Goal: Task Accomplishment & Management: Complete application form

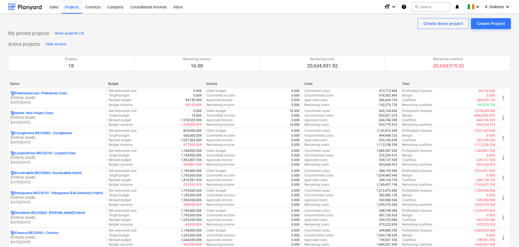
click at [30, 174] on p "Knocknakilla-IRE230803 - Knocknakilla Hybrid" at bounding box center [48, 173] width 67 height 5
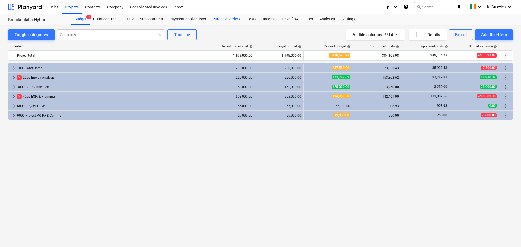
click at [225, 21] on div "Purchase orders" at bounding box center [226, 19] width 34 height 11
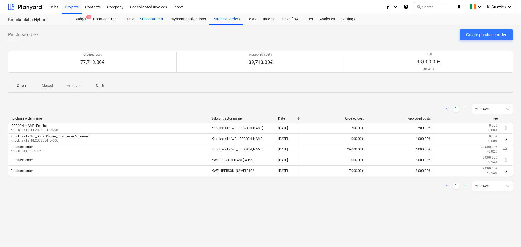
click at [150, 20] on div "Subcontracts" at bounding box center [151, 19] width 29 height 11
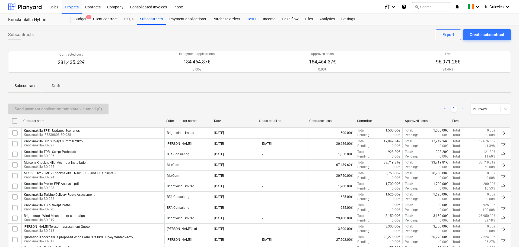
click at [251, 22] on div "Costs" at bounding box center [251, 19] width 16 height 11
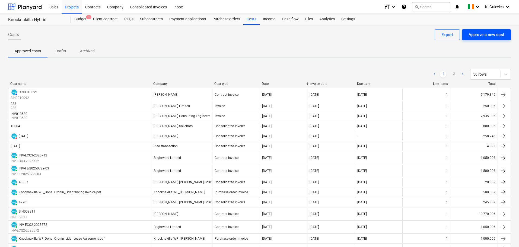
click at [497, 36] on div "Approve a new cost" at bounding box center [487, 34] width 36 height 7
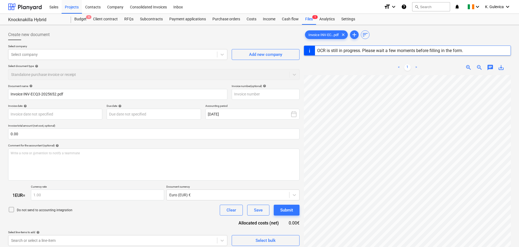
type input "INV-ECQ3-2025652"
type input "[DATE]"
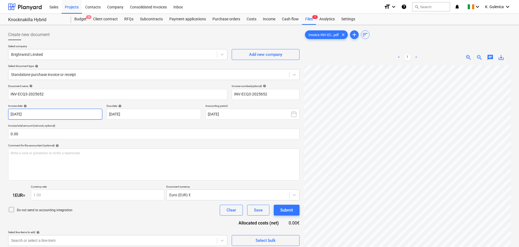
click at [41, 114] on body "Sales Projects Contacts Company Consolidated Invoices Inbox format_size keyboar…" at bounding box center [259, 123] width 519 height 247
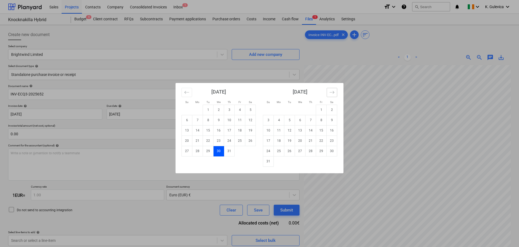
click at [332, 95] on button "Move forward to switch to the next month." at bounding box center [332, 92] width 11 height 9
click at [280, 111] on td "1" at bounding box center [279, 110] width 11 height 10
type input "[DATE]"
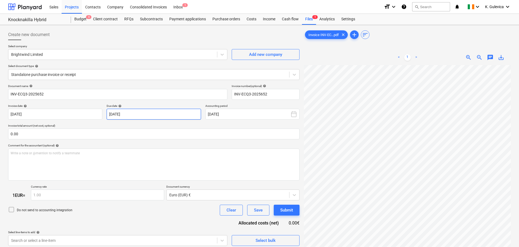
click at [145, 113] on body "Sales Projects Contacts Company Consolidated Invoices Inbox 1 format_size keybo…" at bounding box center [259, 123] width 519 height 247
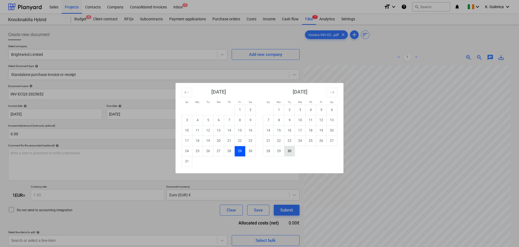
drag, startPoint x: 289, startPoint y: 150, endPoint x: 275, endPoint y: 142, distance: 16.1
click at [289, 149] on td "30" at bounding box center [289, 151] width 11 height 10
type input "[DATE]"
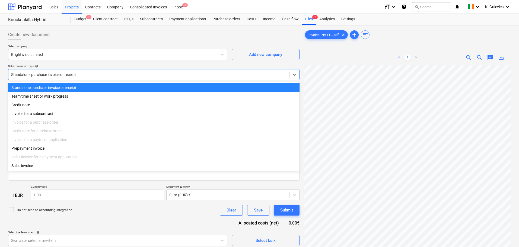
click at [106, 76] on div at bounding box center [148, 74] width 275 height 5
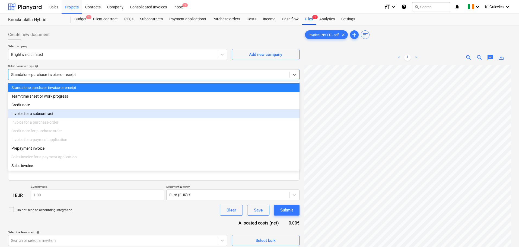
click at [52, 115] on div "Invoice for a subcontract" at bounding box center [153, 113] width 291 height 9
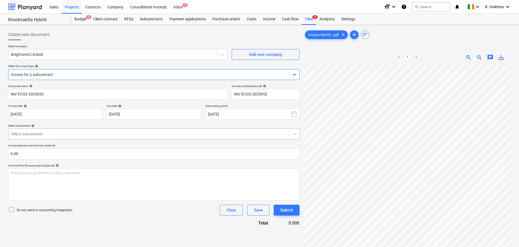
click at [149, 132] on div at bounding box center [148, 133] width 275 height 5
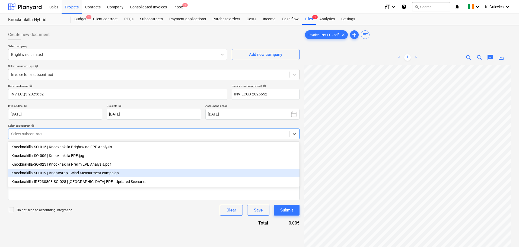
click at [86, 176] on div "Knocknakilla-SO-019 | Brightwrap - Wind Measurment campaign" at bounding box center [153, 173] width 291 height 9
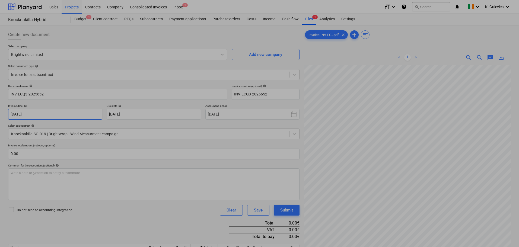
click at [68, 115] on body "Sales Projects Contacts Company Consolidated Invoices Inbox 1 format_size keybo…" at bounding box center [259, 123] width 519 height 247
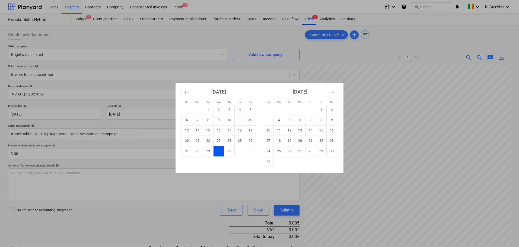
click at [330, 95] on button "Move forward to switch to the next month." at bounding box center [332, 92] width 11 height 9
click at [279, 112] on td "1" at bounding box center [279, 110] width 11 height 10
type input "[DATE]"
click at [153, 118] on body "Sales Projects Contacts Company Consolidated Invoices Inbox 1 format_size keybo…" at bounding box center [259, 123] width 519 height 247
click at [292, 152] on td "30" at bounding box center [289, 151] width 11 height 10
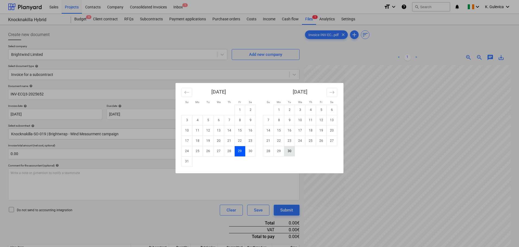
type input "[DATE]"
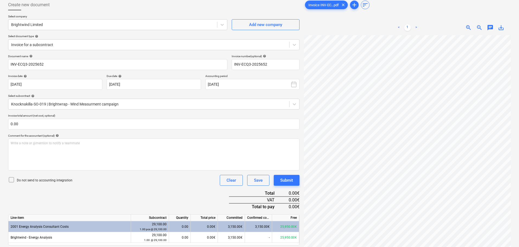
scroll to position [54, 0]
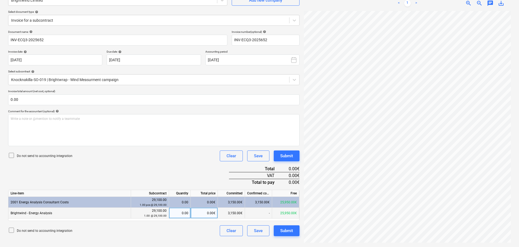
click at [206, 216] on div "0.00€" at bounding box center [204, 213] width 27 height 11
type input "1050"
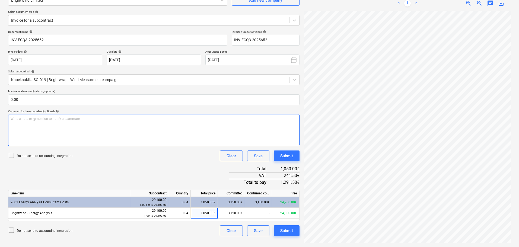
click at [93, 125] on div "Write a note or @mention to notify a teammate [PERSON_NAME]" at bounding box center [153, 130] width 291 height 32
click at [92, 125] on div "Write a note or @mention to notify a teammate [PERSON_NAME]" at bounding box center [153, 130] width 291 height 32
click at [291, 231] on div "Submit" at bounding box center [286, 230] width 13 height 7
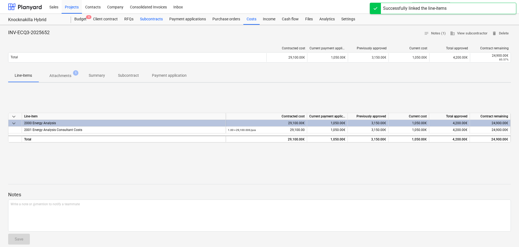
click at [144, 20] on div "Subcontracts" at bounding box center [151, 19] width 29 height 11
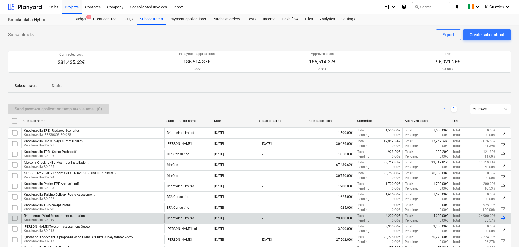
click at [65, 218] on div "Brightwrap - Wind Measurment campaign" at bounding box center [54, 216] width 61 height 4
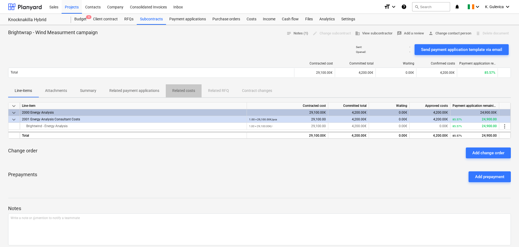
click at [183, 91] on p "Related costs" at bounding box center [183, 91] width 23 height 6
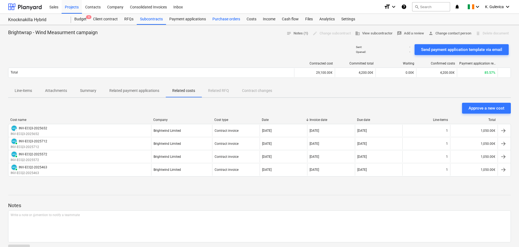
click at [228, 18] on div "Purchase orders" at bounding box center [226, 19] width 34 height 11
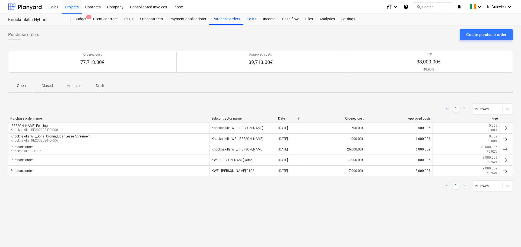
click at [257, 21] on div "Costs" at bounding box center [251, 19] width 16 height 11
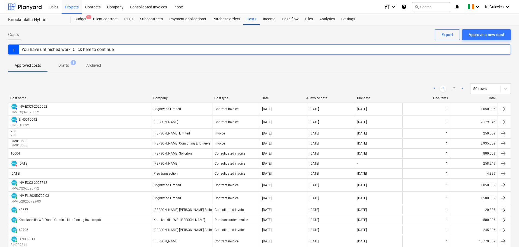
click at [63, 65] on p "Drafts" at bounding box center [63, 66] width 11 height 6
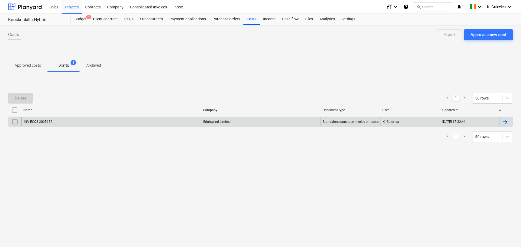
click at [17, 121] on input "checkbox" at bounding box center [15, 121] width 9 height 9
click at [19, 99] on div "Delete" at bounding box center [21, 98] width 12 height 7
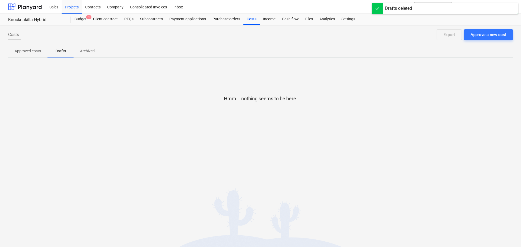
click at [35, 53] on p "Approved costs" at bounding box center [28, 51] width 26 height 6
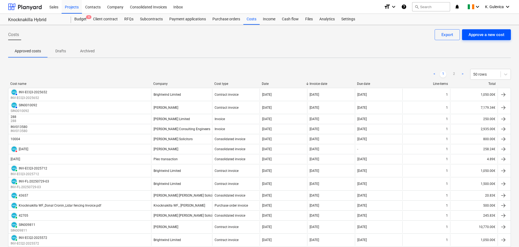
click at [476, 37] on div "Approve a new cost" at bounding box center [487, 34] width 36 height 7
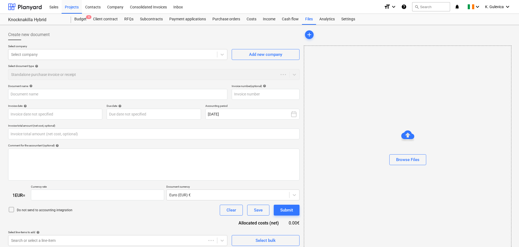
type input "0.00"
type input "1.00"
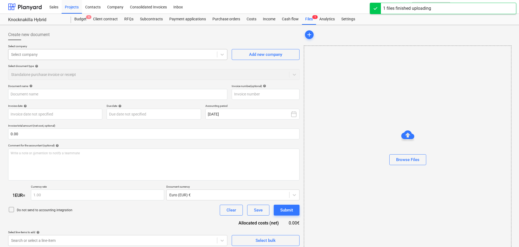
type input "Knocknakilla_WF_Donal_Cronin_Turbine_Option_Agreement.pdf"
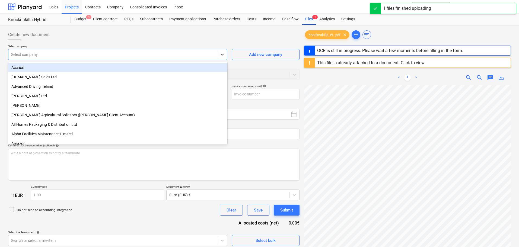
click at [59, 55] on div at bounding box center [112, 54] width 203 height 5
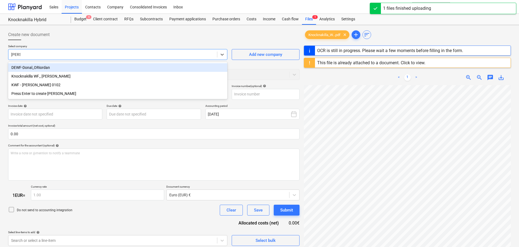
type input "[PERSON_NAME]"
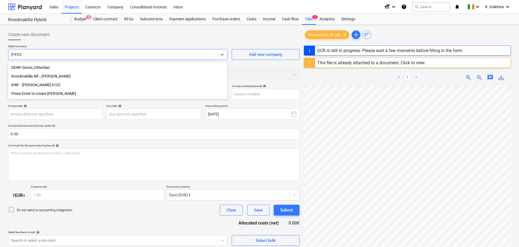
click at [37, 76] on div "Knocknakilla WF_ [PERSON_NAME]" at bounding box center [117, 76] width 219 height 9
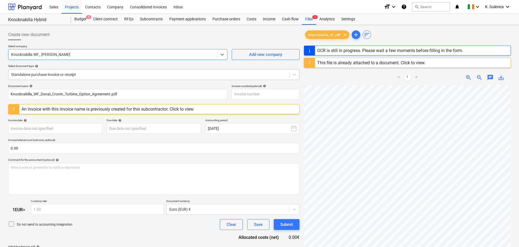
click at [113, 75] on div at bounding box center [148, 74] width 275 height 5
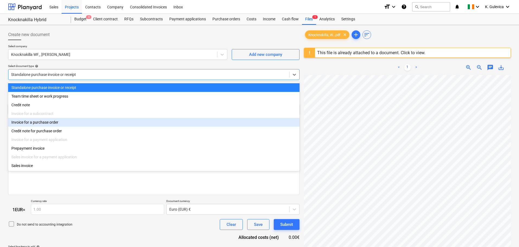
click at [41, 126] on div "Invoice for a purchase order" at bounding box center [153, 122] width 291 height 9
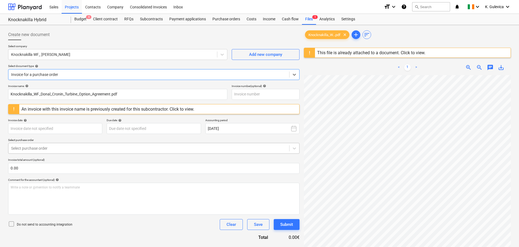
click at [74, 149] on div at bounding box center [148, 148] width 275 height 5
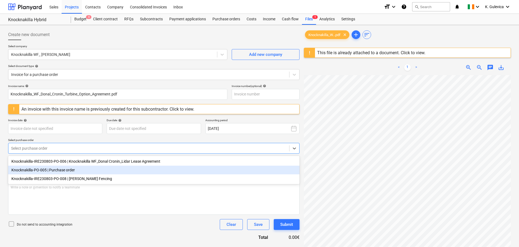
click at [69, 171] on div "Knocknakilla-PO-005 | Purchase order" at bounding box center [153, 170] width 291 height 9
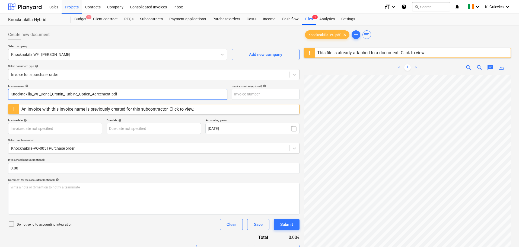
drag, startPoint x: 123, startPoint y: 93, endPoint x: -17, endPoint y: 95, distance: 139.7
click at [0, 95] on html "Sales Projects Contacts Company Consolidated Invoices Inbox format_size keyboar…" at bounding box center [259, 123] width 519 height 247
paste input "[PERSON_NAME]"
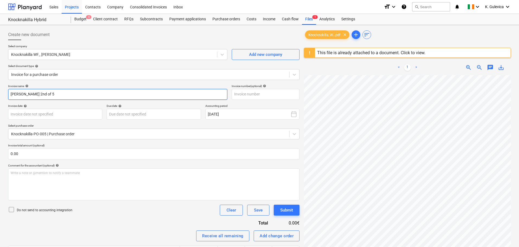
drag, startPoint x: 50, startPoint y: 97, endPoint x: -36, endPoint y: 98, distance: 86.8
click at [0, 98] on html "Sales Projects Contacts Company Consolidated Invoices Inbox format_size keyboar…" at bounding box center [259, 123] width 519 height 247
type input "[PERSON_NAME] 2nd of 5"
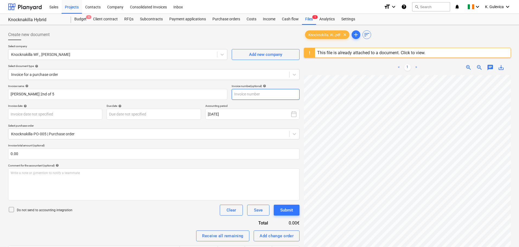
click at [257, 95] on input "text" at bounding box center [266, 94] width 68 height 11
paste input "[PERSON_NAME] 2nd of 5"
type input "[PERSON_NAME] 2nd of 5"
click at [60, 114] on body "Sales Projects Contacts Company Consolidated Invoices Inbox format_size keyboar…" at bounding box center [259, 123] width 519 height 247
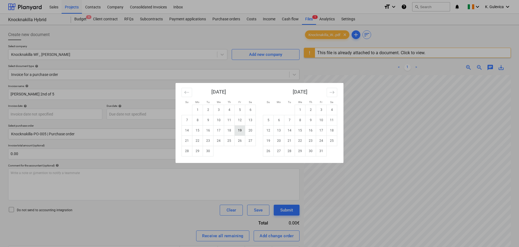
click at [242, 132] on td "19" at bounding box center [240, 130] width 11 height 10
type input "[DATE]"
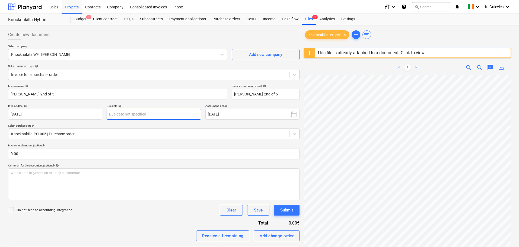
click at [150, 111] on body "Sales Projects Contacts Company Consolidated Invoices Inbox format_size keyboar…" at bounding box center [259, 123] width 519 height 247
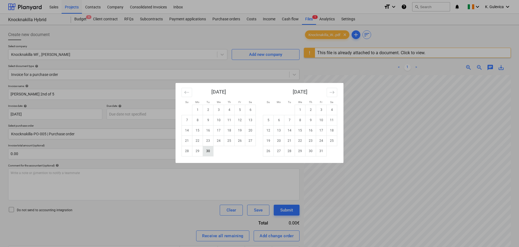
click at [209, 152] on td "30" at bounding box center [208, 151] width 11 height 10
type input "[DATE]"
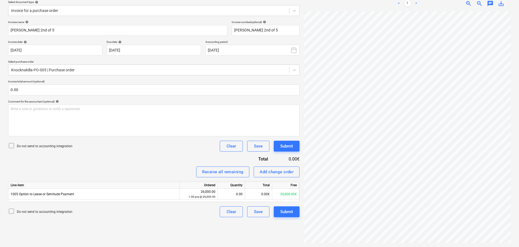
scroll to position [64, 0]
click at [262, 194] on div "0.00€" at bounding box center [258, 194] width 27 height 11
type input "5000"
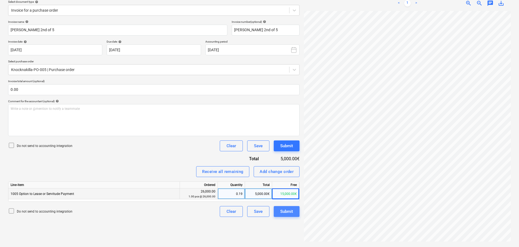
click at [287, 210] on div "Submit" at bounding box center [286, 211] width 13 height 7
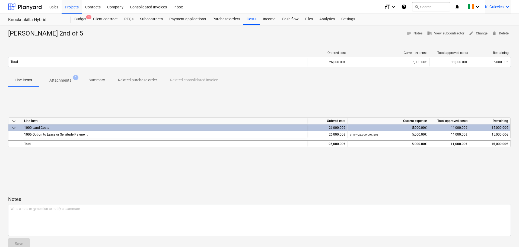
click at [490, 9] on span "K. Gulevica" at bounding box center [494, 7] width 19 height 4
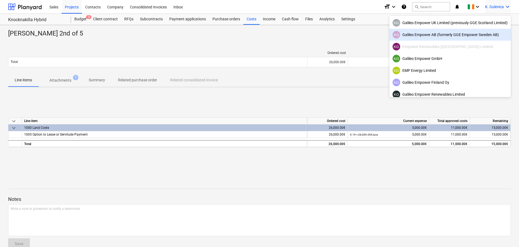
click at [432, 37] on div "KG Galileo Empower AB (formerly GGE Empower Sweden AB)" at bounding box center [450, 35] width 115 height 8
